Goal: Find specific page/section: Locate a particular part of the current website

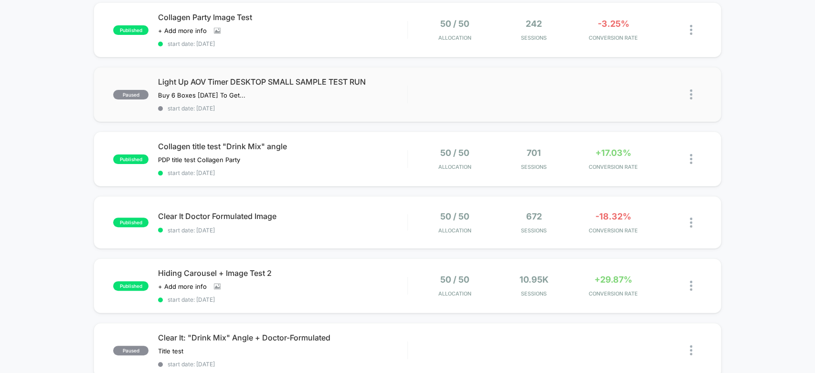
scroll to position [115, 0]
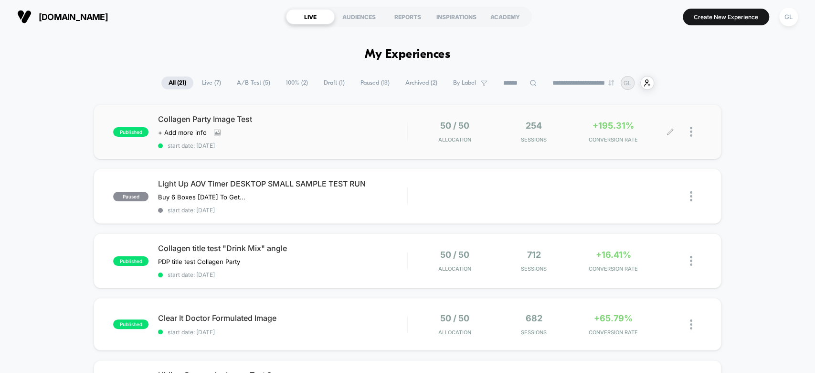
click at [544, 136] on span "Sessions" at bounding box center [534, 139] width 75 height 7
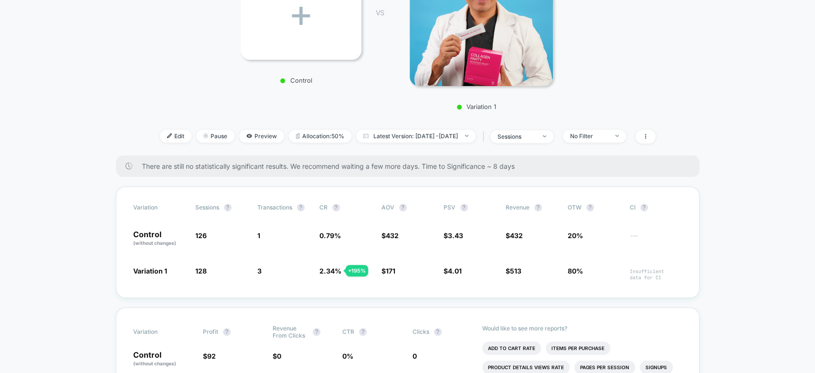
scroll to position [217, 0]
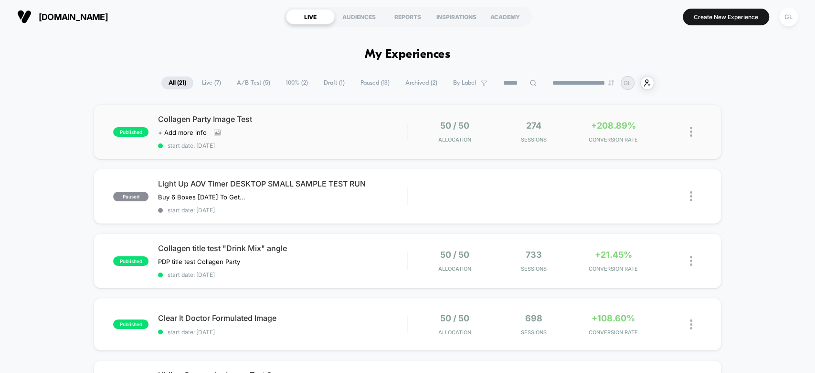
click at [361, 150] on div "published Collagen Party Image Test Click to view images Click to edit experien…" at bounding box center [408, 131] width 628 height 55
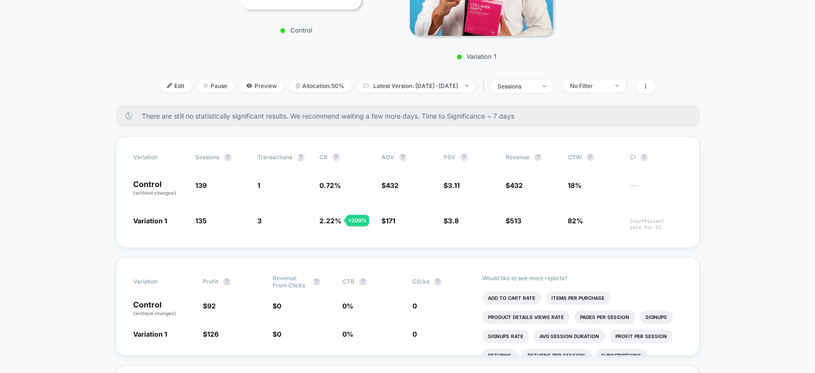
scroll to position [257, 0]
